Goal: Task Accomplishment & Management: Use online tool/utility

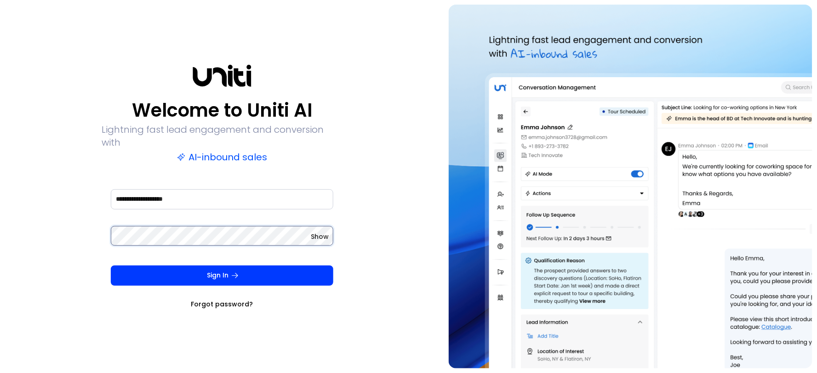
click at [111, 266] on button "Sign In" at bounding box center [222, 276] width 222 height 20
click at [320, 232] on span "Show" at bounding box center [320, 236] width 18 height 9
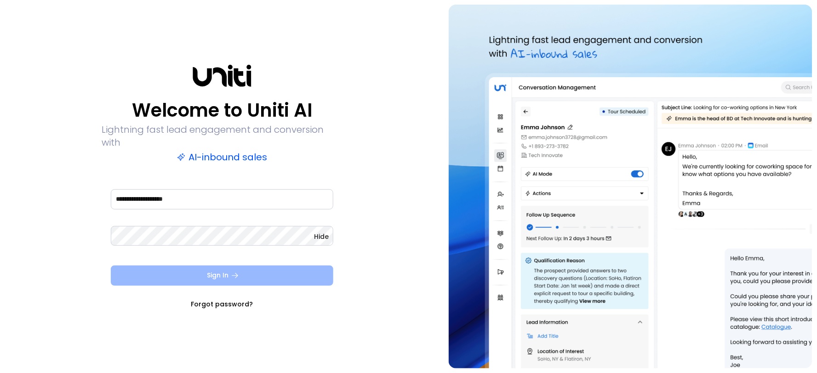
click at [213, 268] on button "Sign In" at bounding box center [222, 276] width 222 height 20
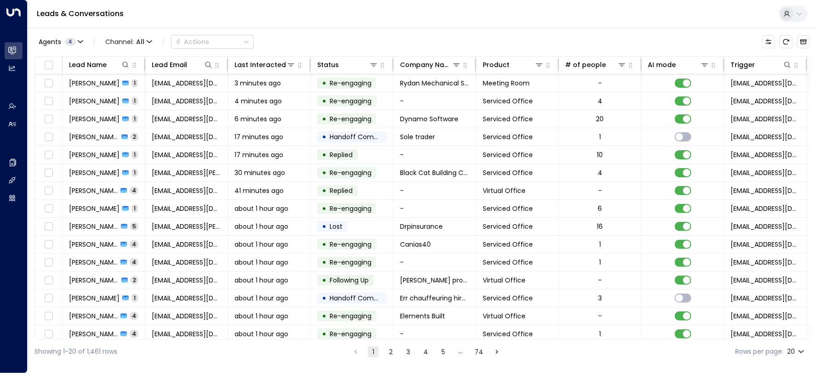
click at [99, 296] on span "[PERSON_NAME]" at bounding box center [94, 298] width 51 height 9
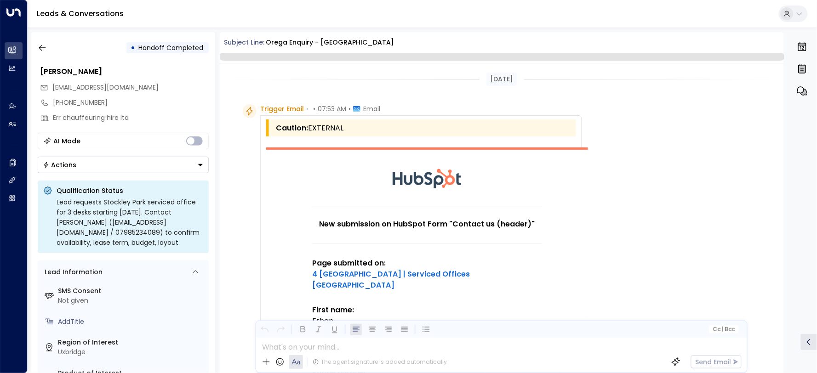
scroll to position [657, 0]
